Goal: Task Accomplishment & Management: Manage account settings

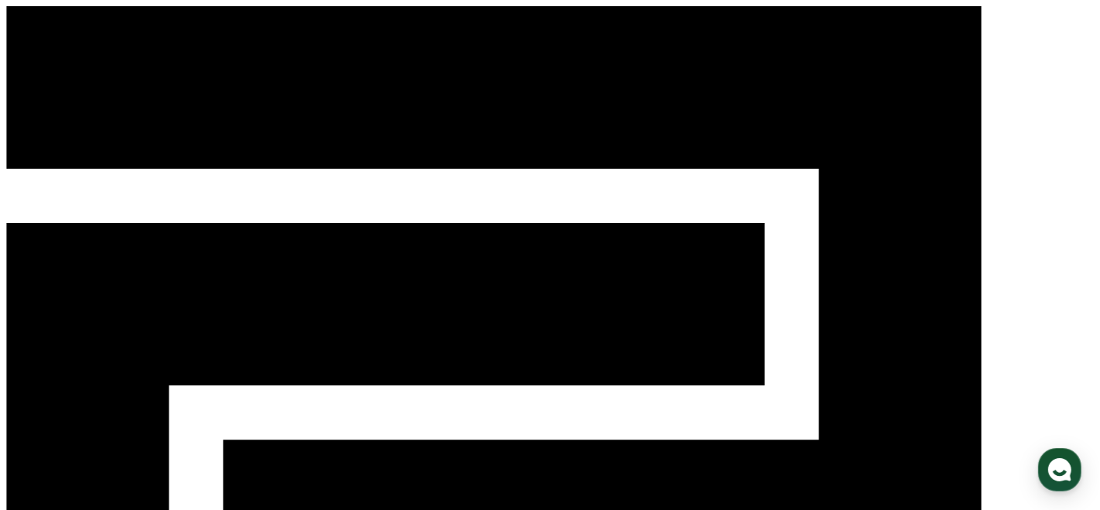
select select "**********"
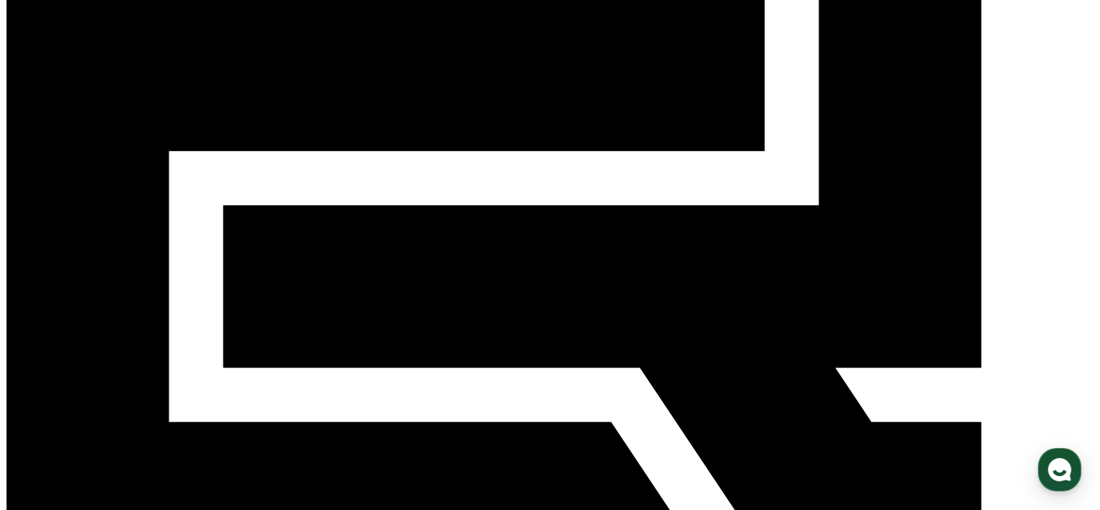
scroll to position [313, 0]
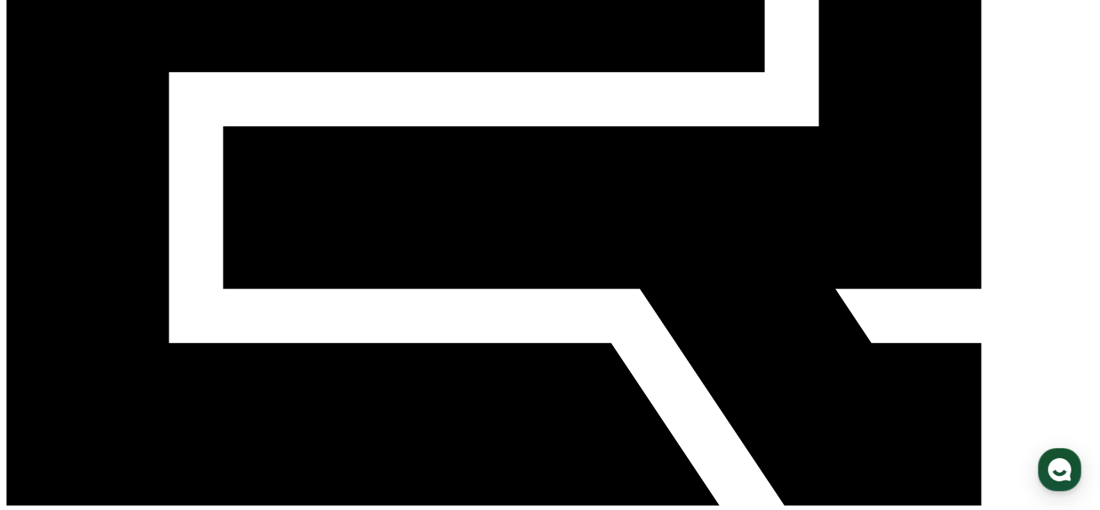
type input "*"
type input "**********"
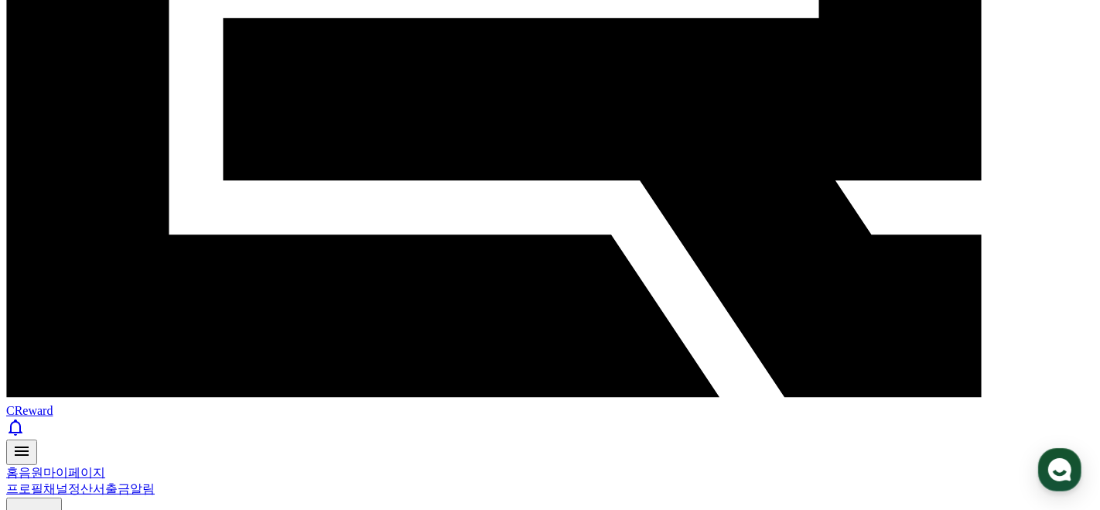
scroll to position [423, 0]
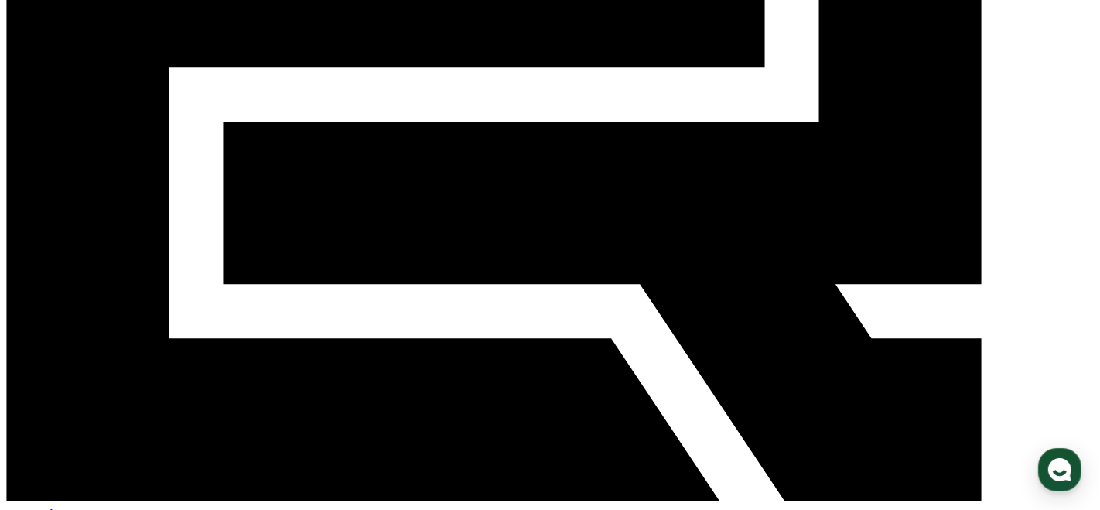
scroll to position [373, 0]
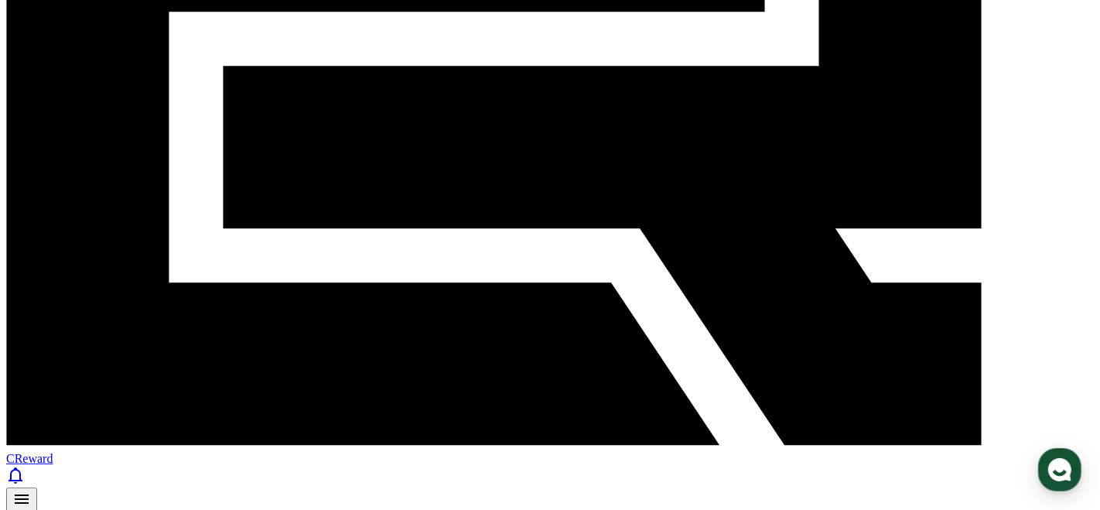
drag, startPoint x: 498, startPoint y: 180, endPoint x: 277, endPoint y: 186, distance: 221.2
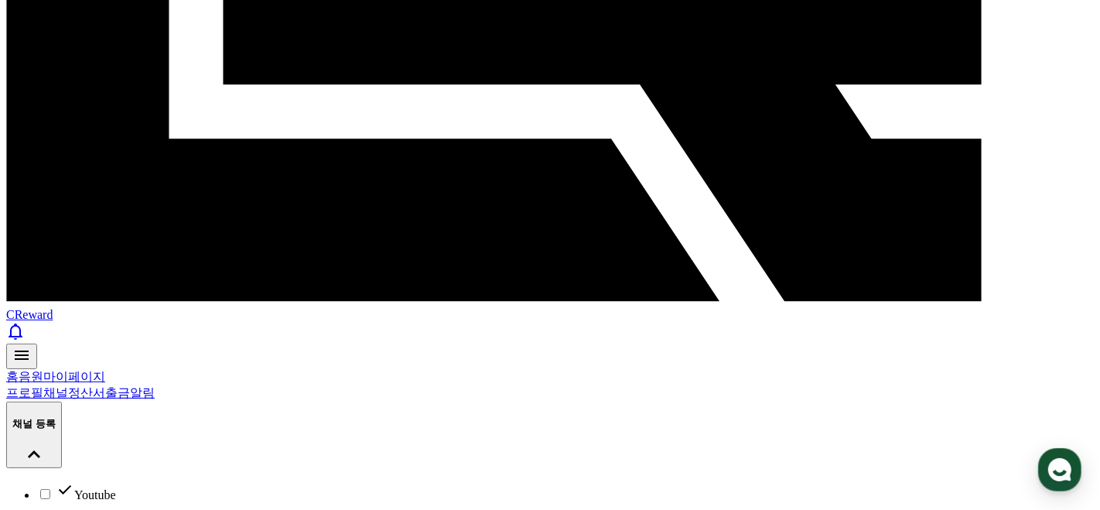
scroll to position [0, 0]
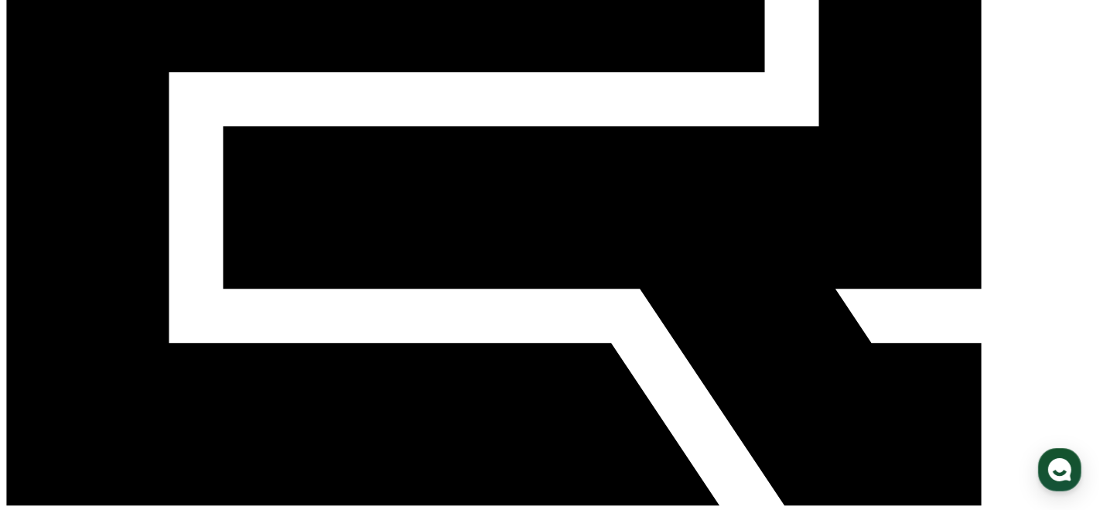
scroll to position [329, 0]
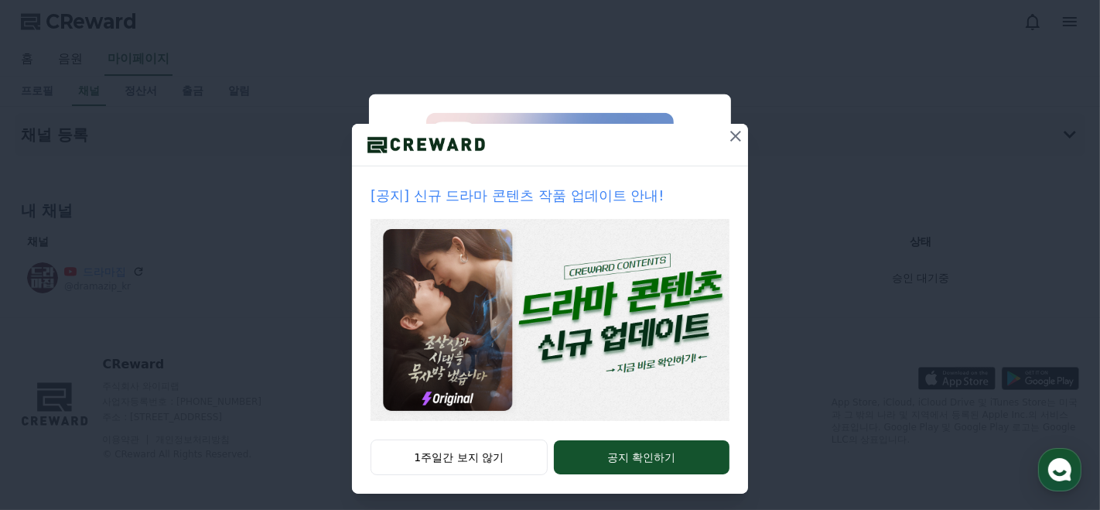
scroll to position [70, 0]
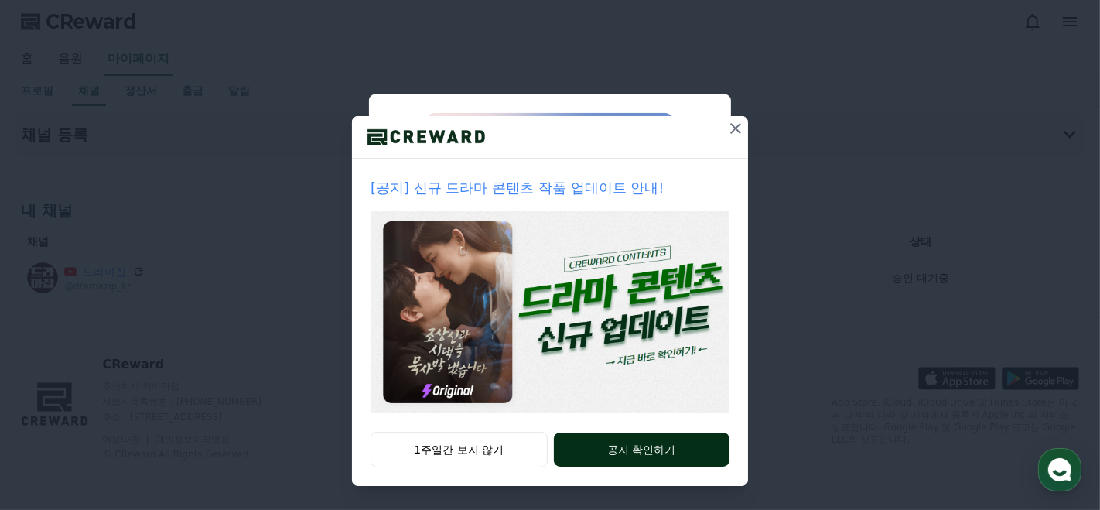
click at [613, 449] on button "공지 확인하기" at bounding box center [642, 449] width 176 height 34
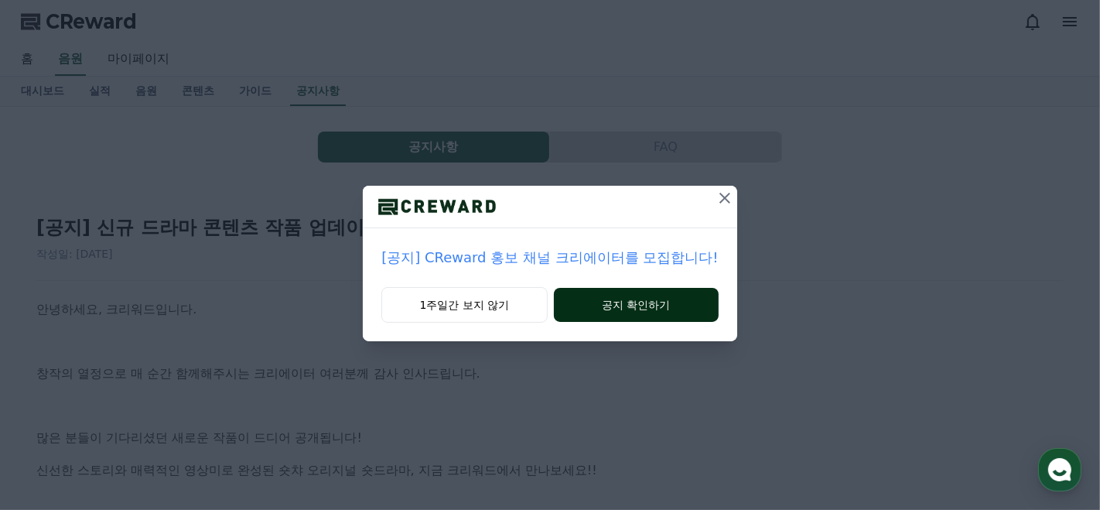
click at [630, 302] on button "공지 확인하기" at bounding box center [636, 305] width 165 height 34
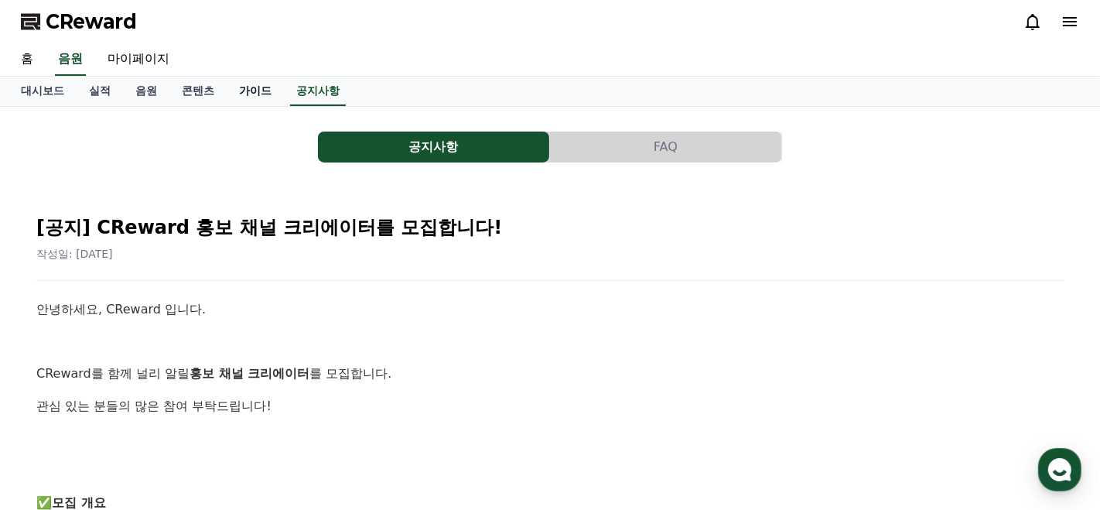
click at [250, 90] on link "가이드" at bounding box center [255, 91] width 57 height 29
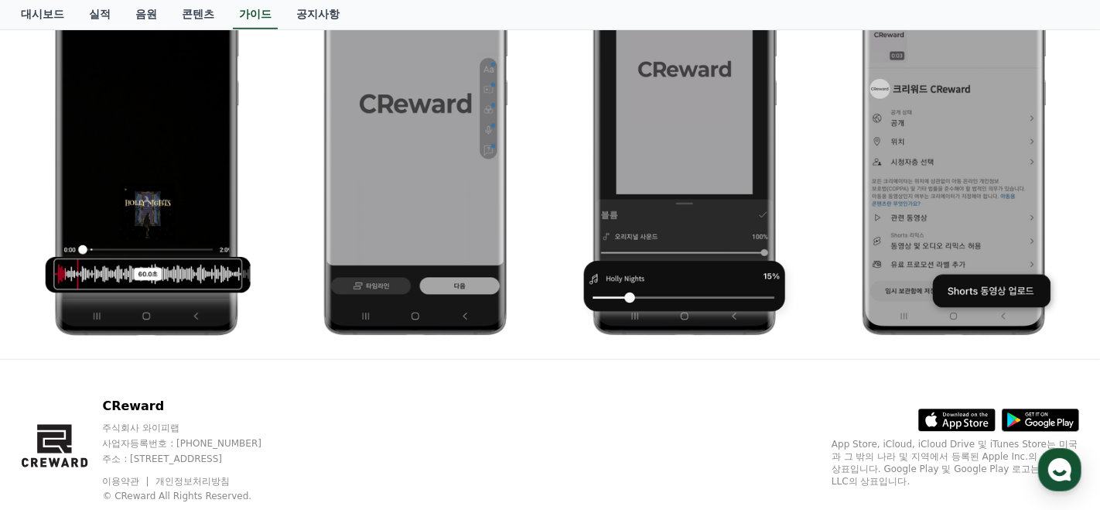
scroll to position [916, 0]
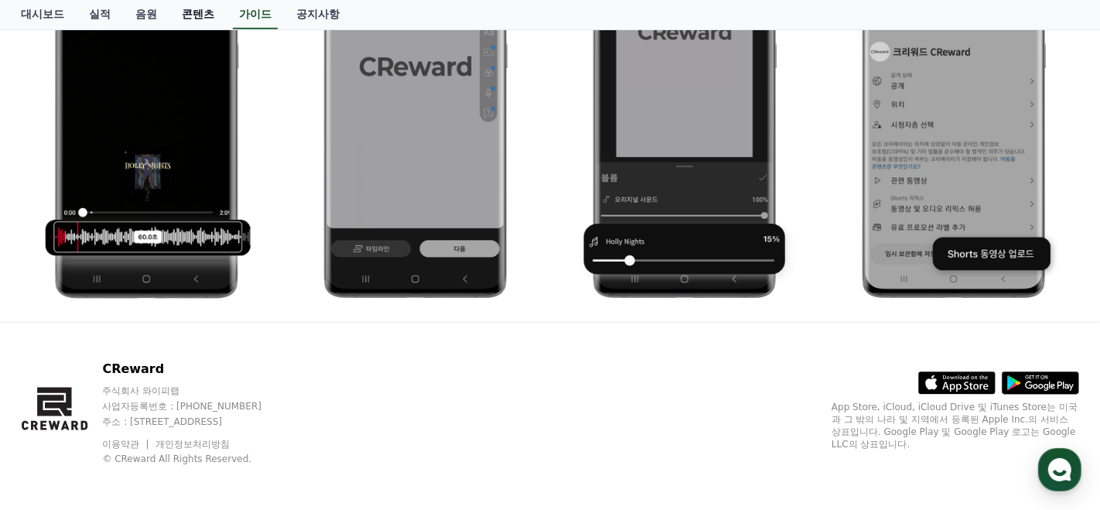
click at [196, 15] on link "콘텐츠" at bounding box center [197, 14] width 57 height 29
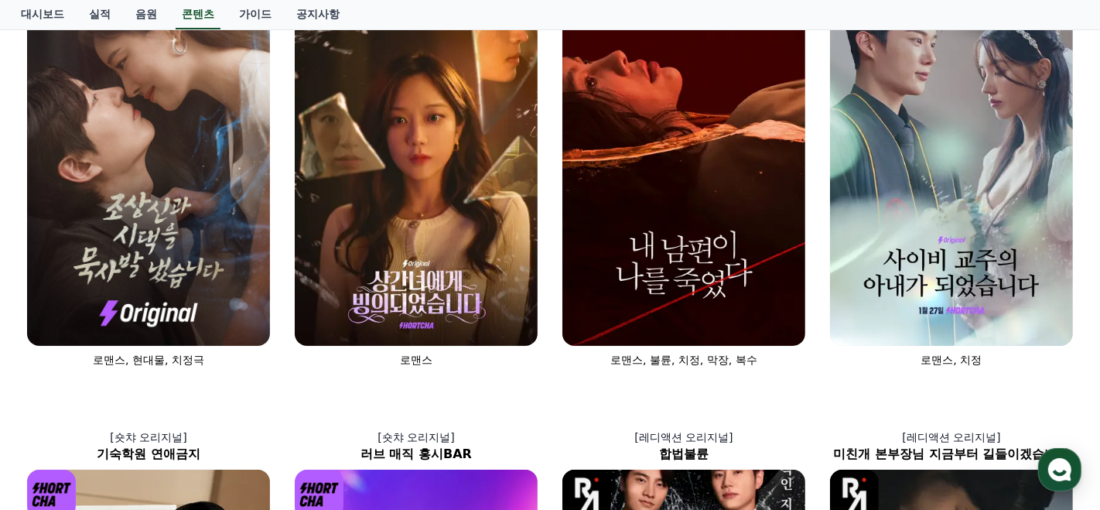
scroll to position [189, 0]
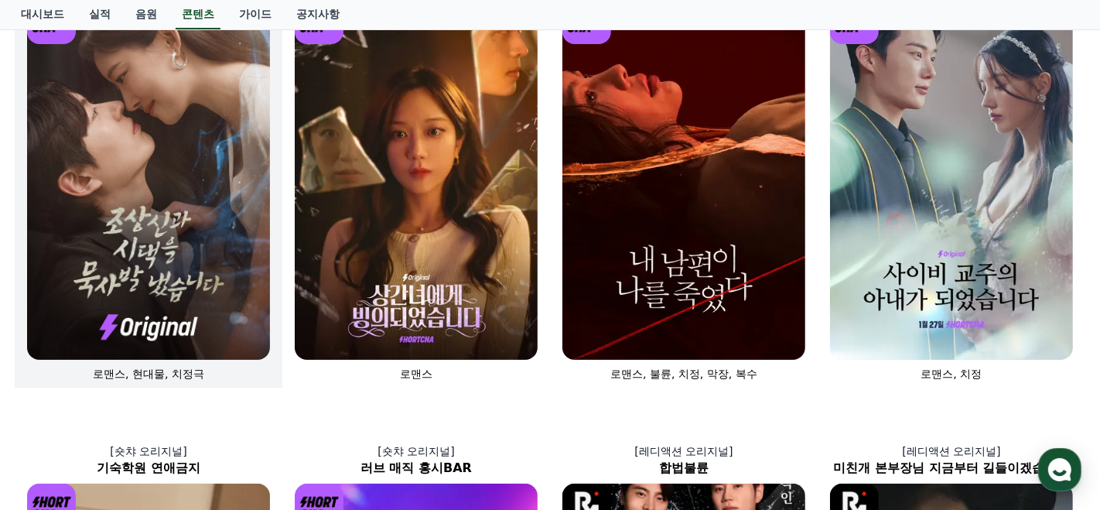
click at [174, 264] on img at bounding box center [148, 177] width 243 height 364
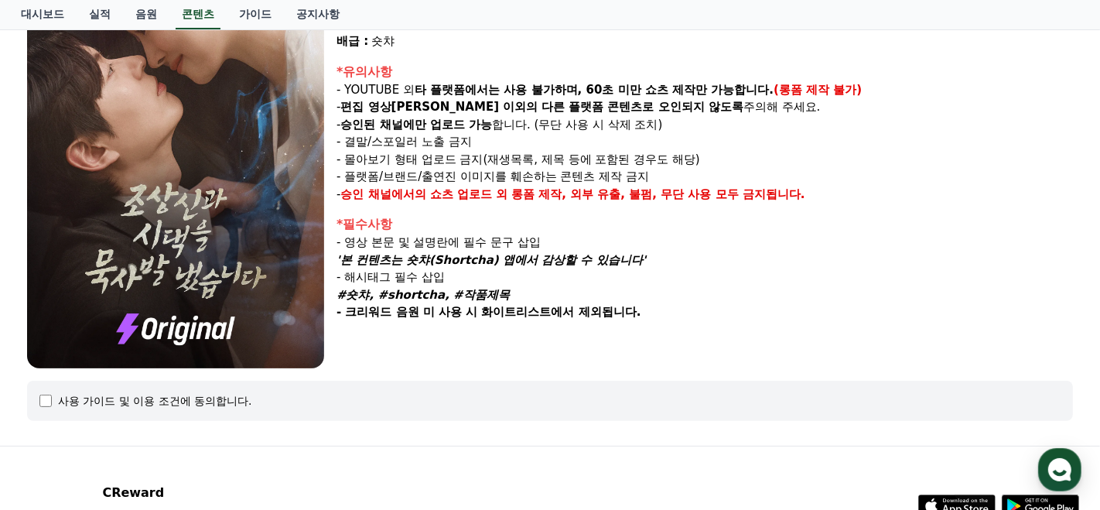
scroll to position [254, 0]
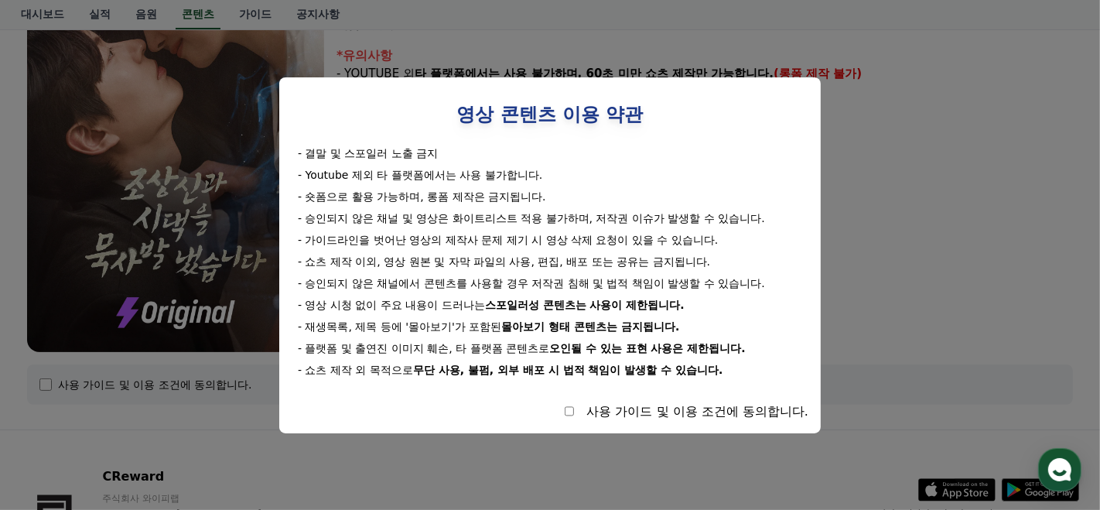
select select
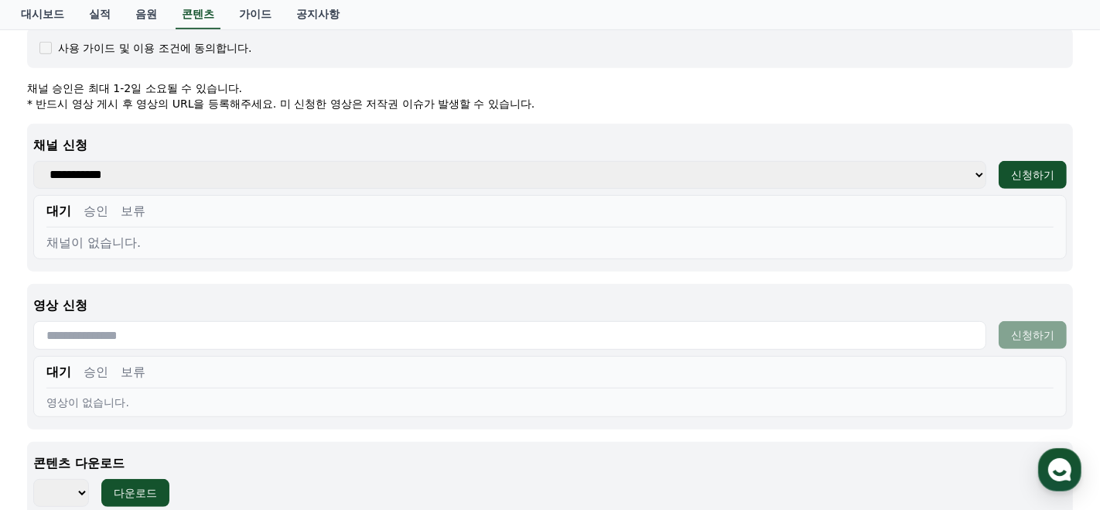
scroll to position [593, 0]
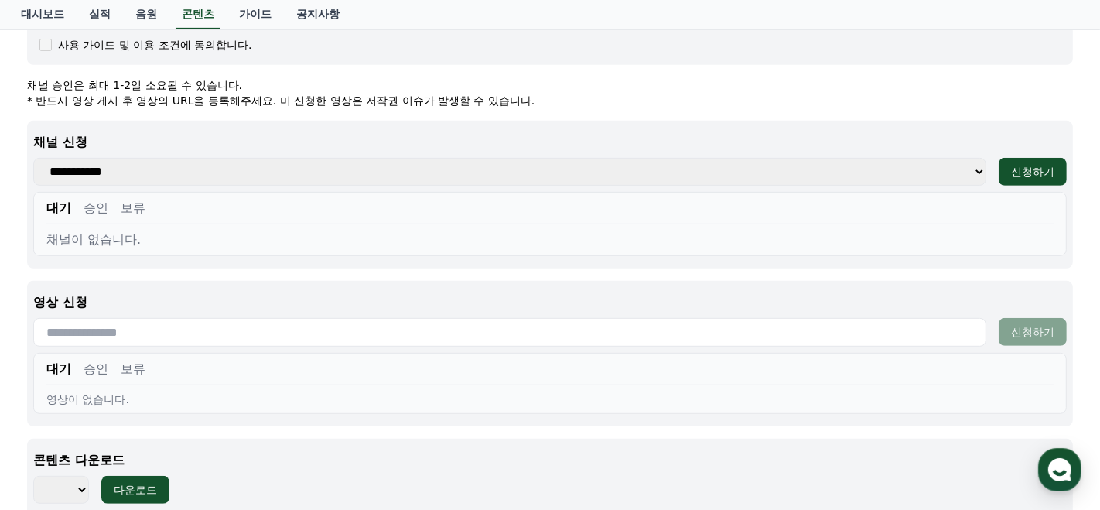
click at [633, 168] on select "**********" at bounding box center [509, 172] width 953 height 28
select select
click at [33, 158] on select "**********" at bounding box center [509, 172] width 953 height 28
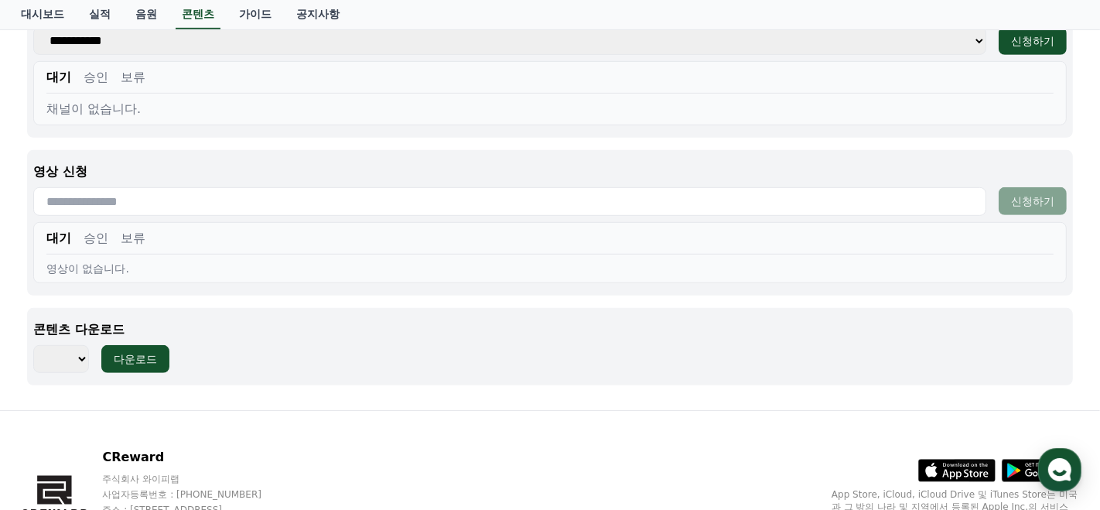
scroll to position [776, 0]
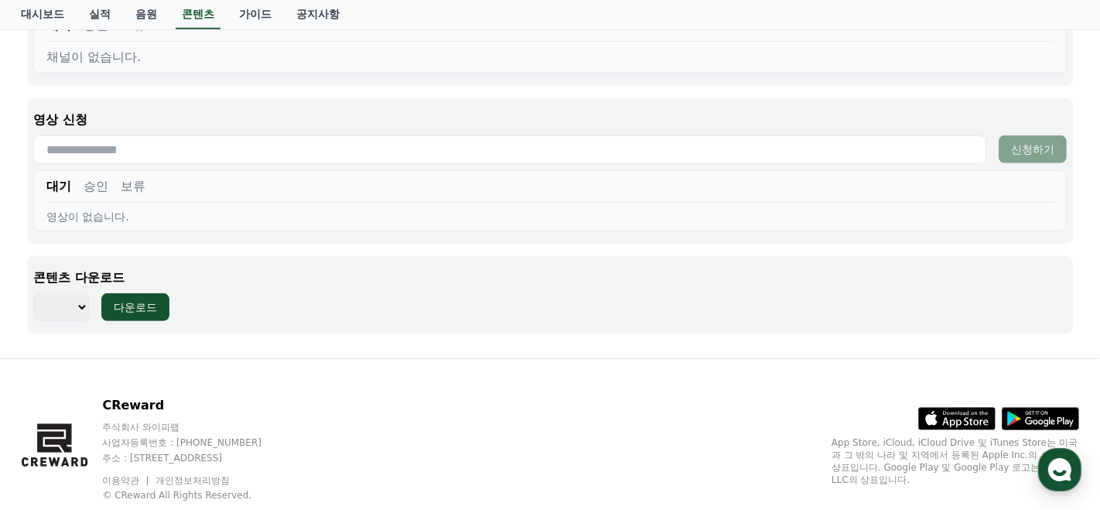
click at [78, 301] on select "*** *** *** *** *** *** *** *** *** *** *** *** *** *** *** *** *** *** *** ***…" at bounding box center [61, 307] width 56 height 28
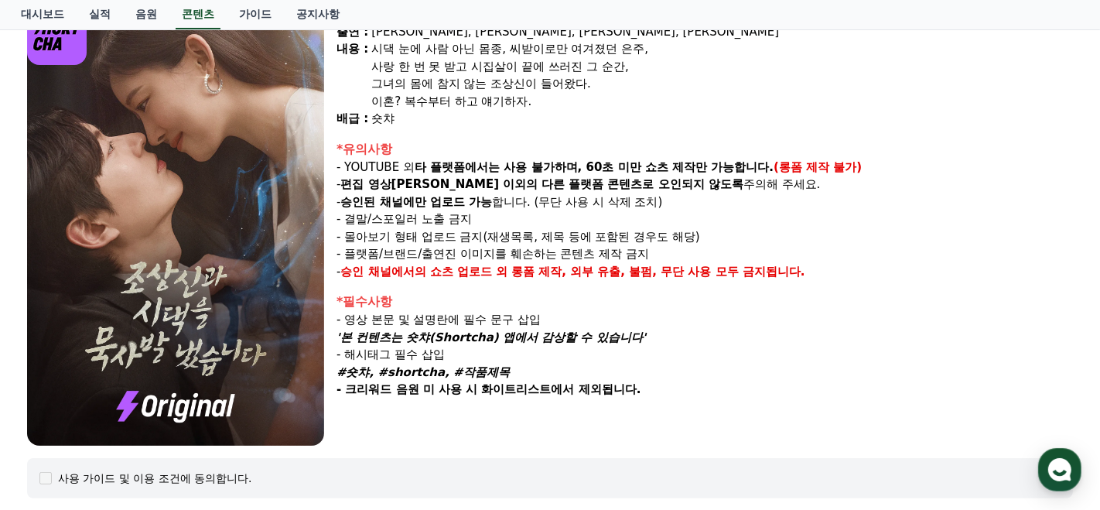
scroll to position [176, 0]
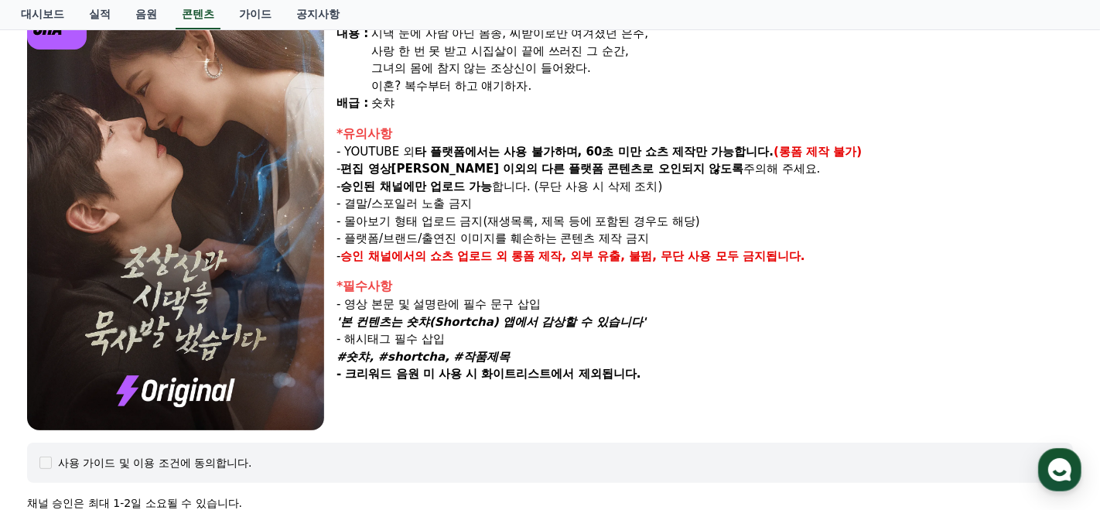
click at [283, 313] on img at bounding box center [175, 210] width 297 height 440
click at [229, 293] on img at bounding box center [175, 210] width 297 height 440
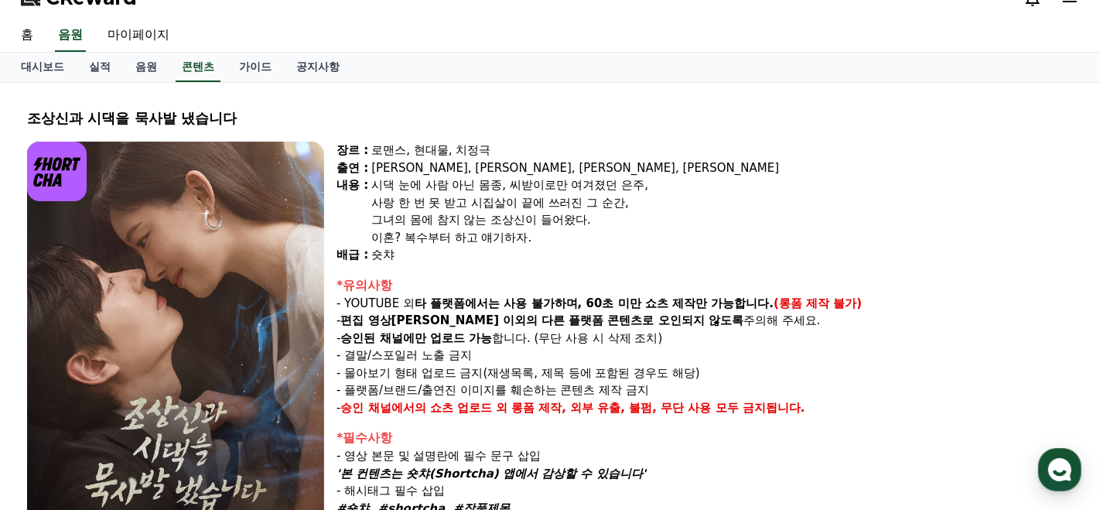
scroll to position [0, 0]
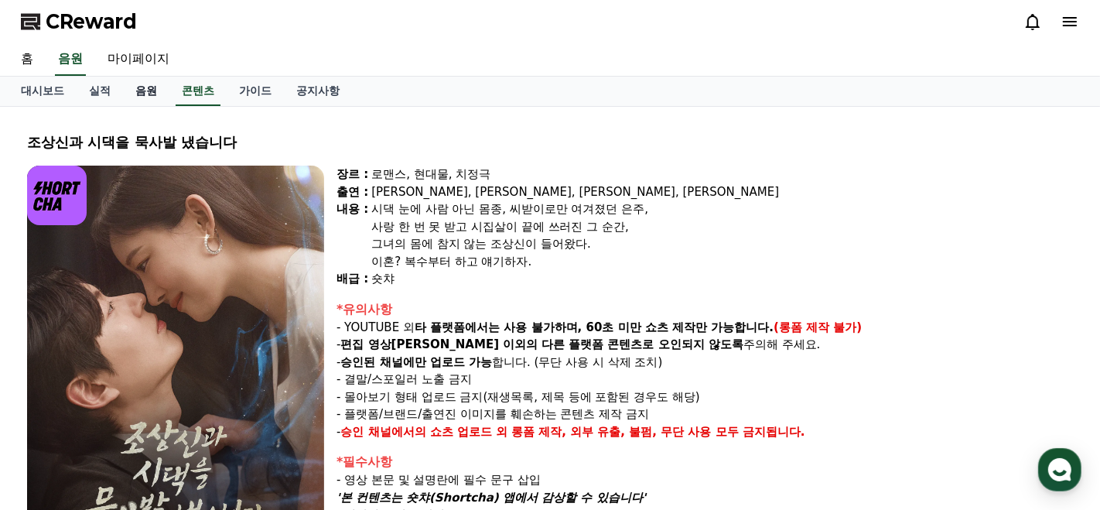
click at [135, 93] on link "음원" at bounding box center [146, 91] width 46 height 29
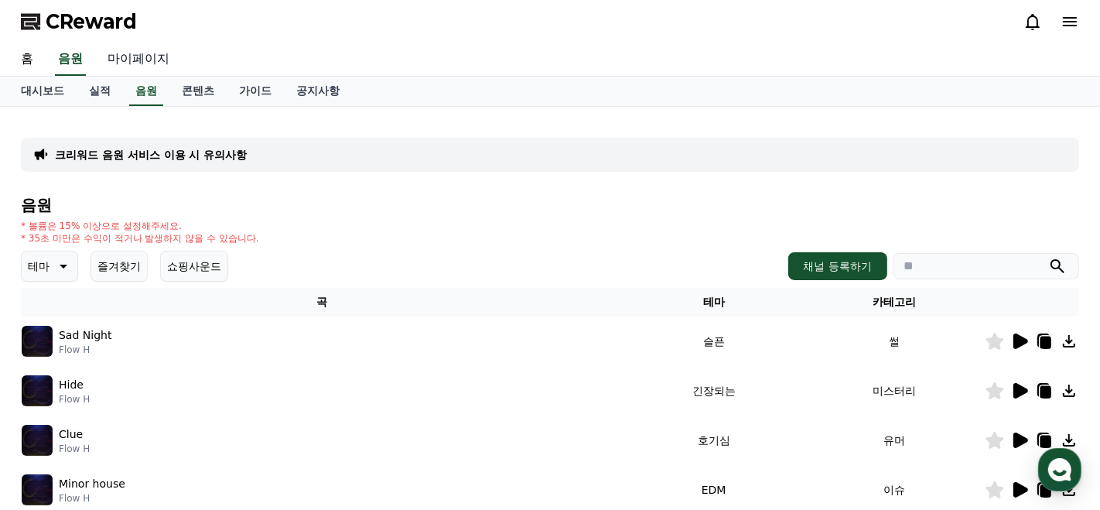
click at [144, 51] on link "마이페이지" at bounding box center [138, 59] width 87 height 32
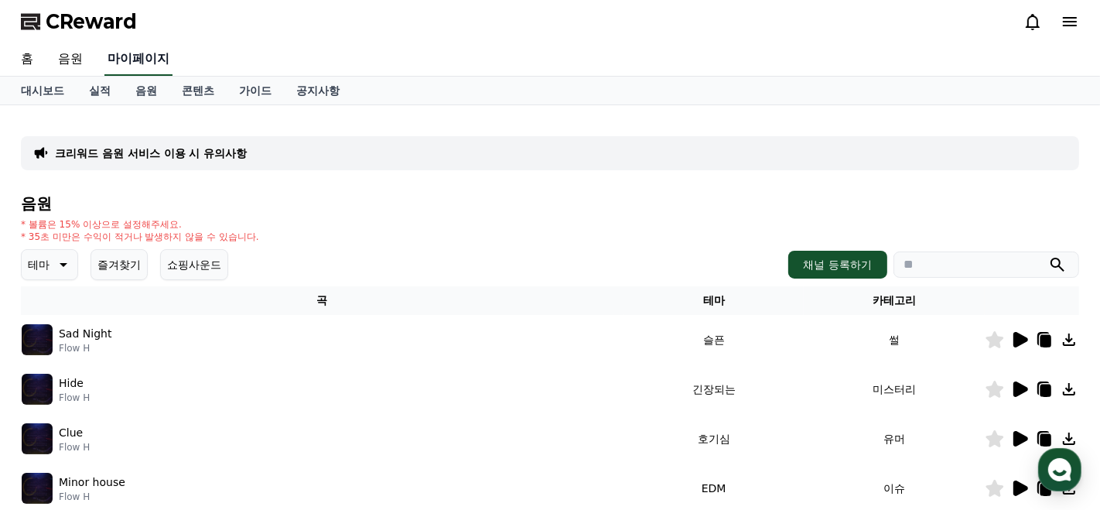
select select "**********"
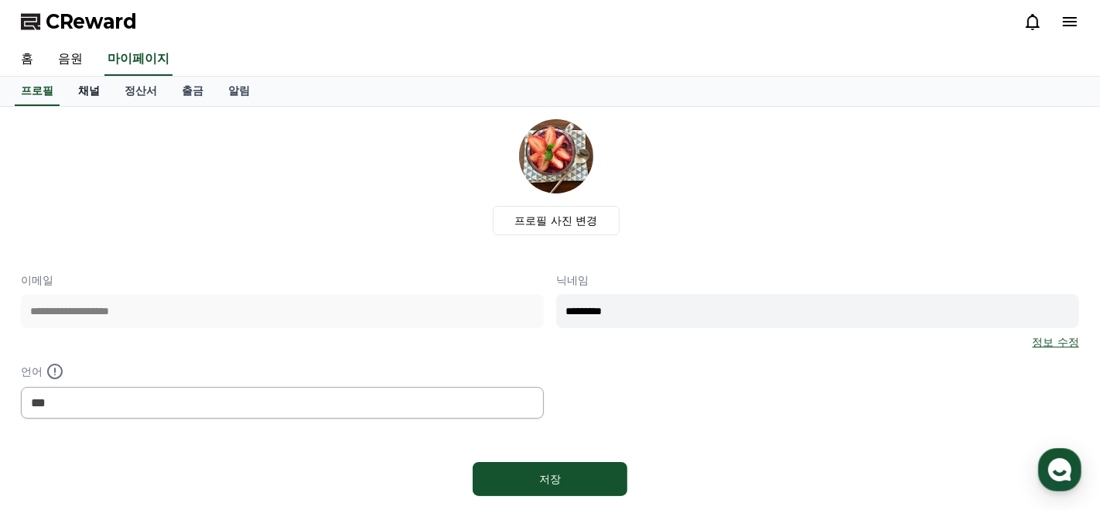
click at [88, 97] on link "채널" at bounding box center [89, 91] width 46 height 29
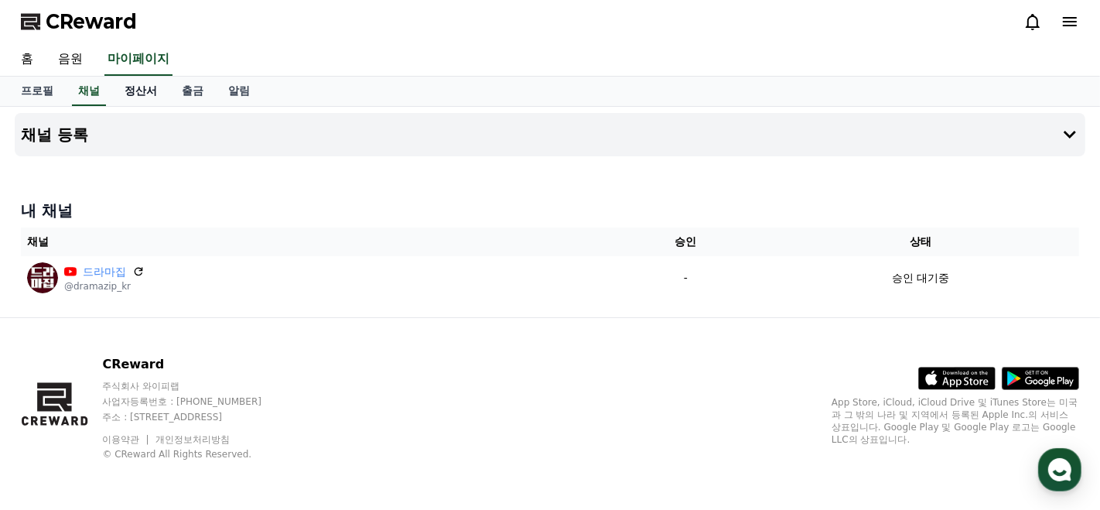
click at [137, 94] on link "정산서" at bounding box center [140, 91] width 57 height 29
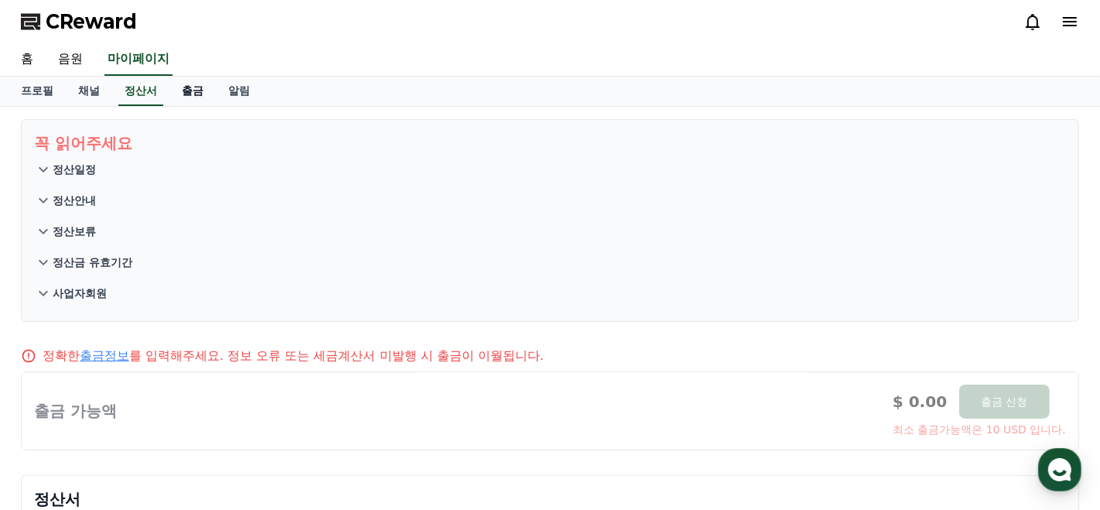
click at [183, 94] on link "출금" at bounding box center [192, 91] width 46 height 29
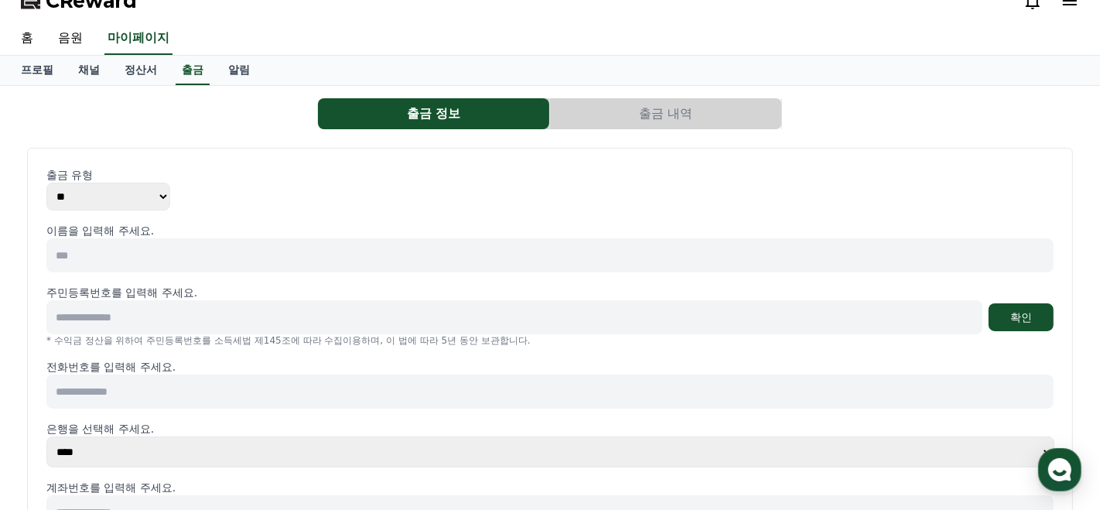
scroll to position [18, 0]
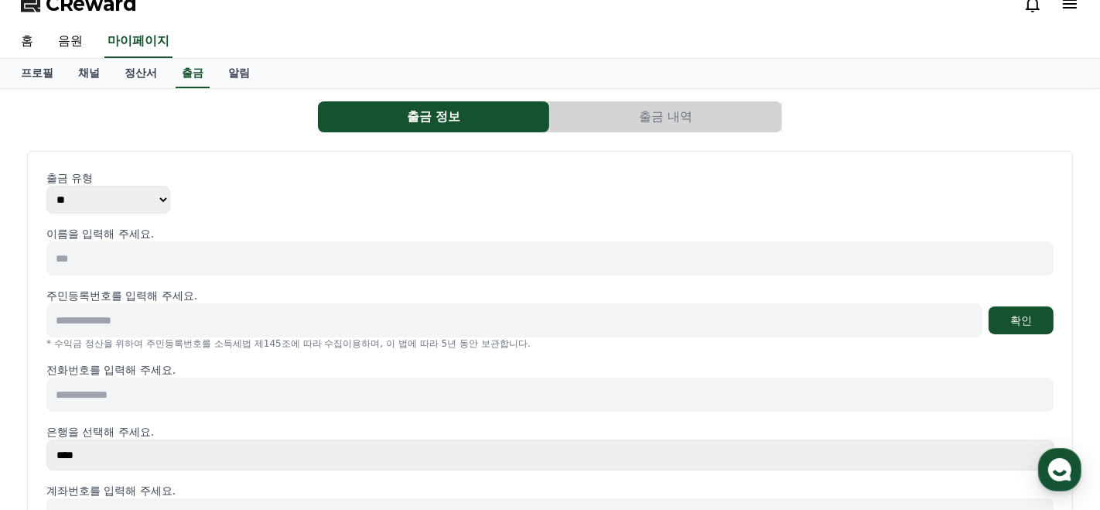
click at [149, 251] on input at bounding box center [549, 258] width 1007 height 34
type input "*"
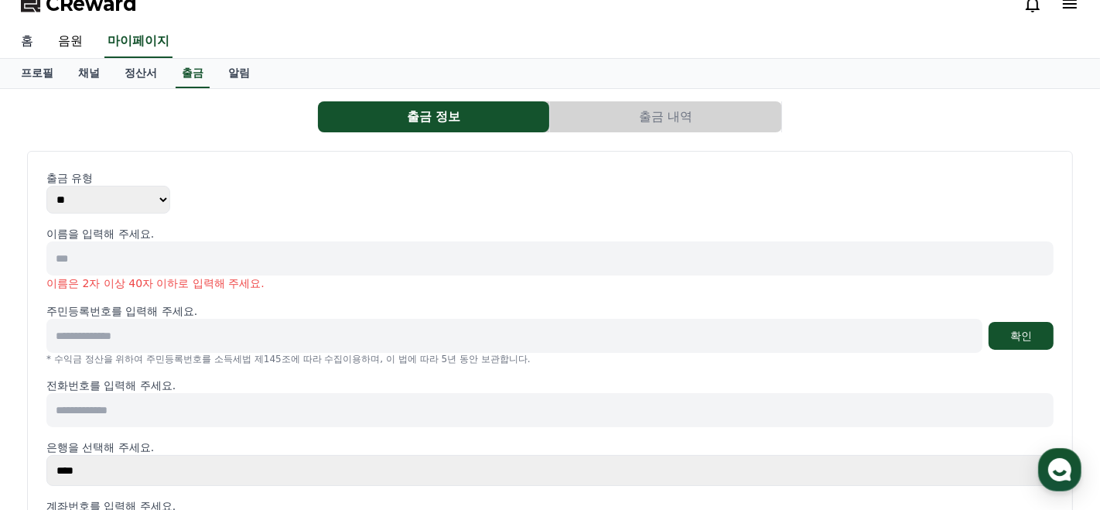
click at [23, 39] on link "홈" at bounding box center [27, 42] width 37 height 32
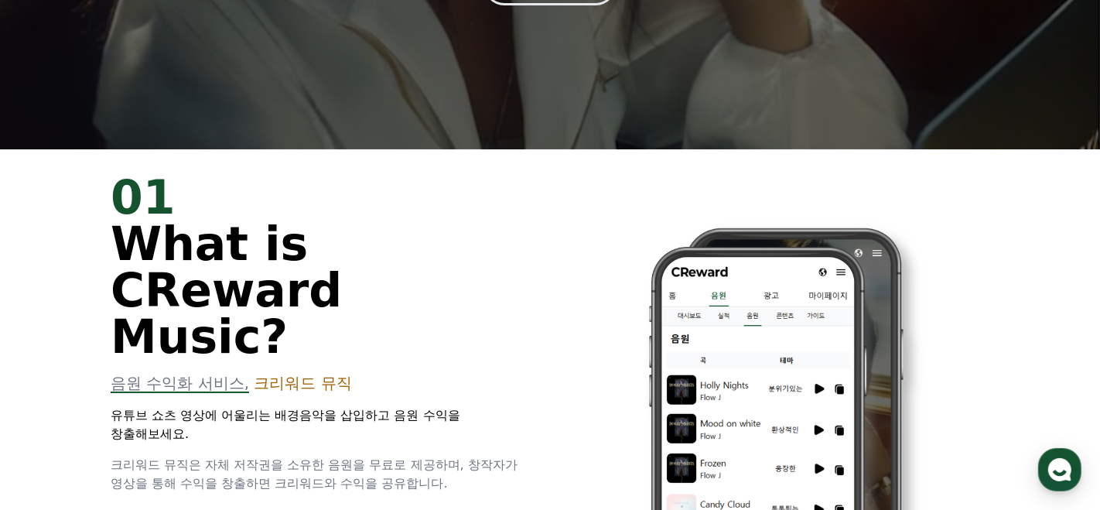
scroll to position [348, 0]
